Goal: Find specific page/section: Find specific page/section

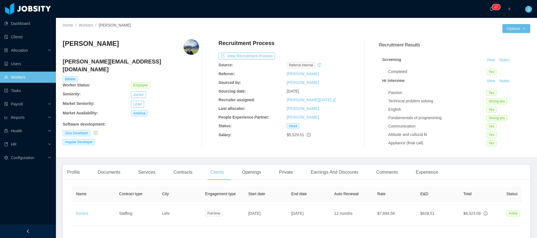
scroll to position [0, 36]
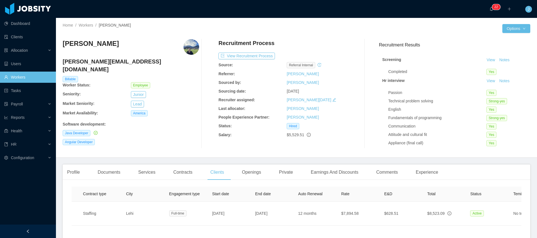
click at [321, 139] on div "Recruitment Process View Recruitment Process Source: Referral internal Referrer…" at bounding box center [286, 93] width 136 height 109
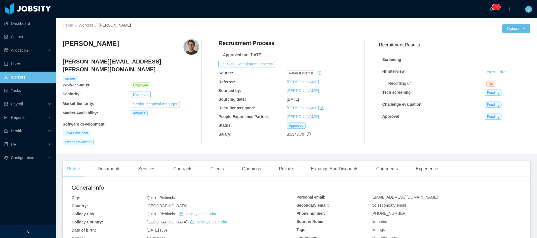
click at [349, 99] on div "[DATE]" at bounding box center [321, 99] width 68 height 6
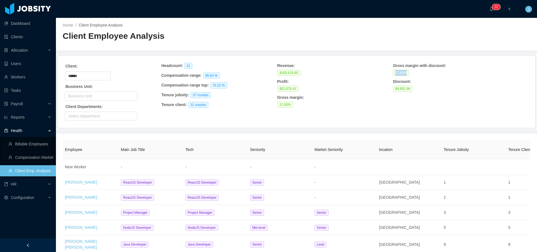
scroll to position [148, 0]
